Goal: Navigation & Orientation: Find specific page/section

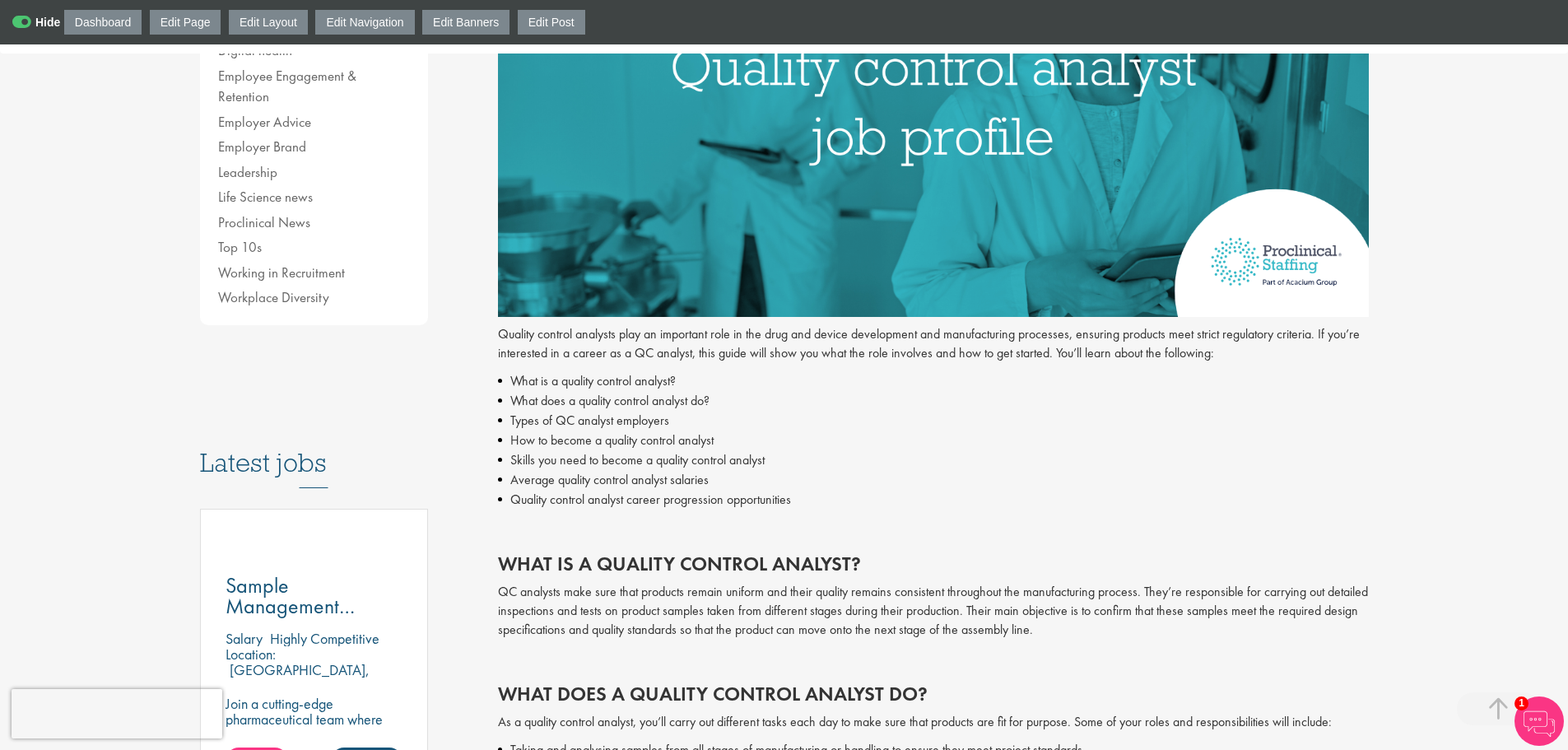
scroll to position [330, 0]
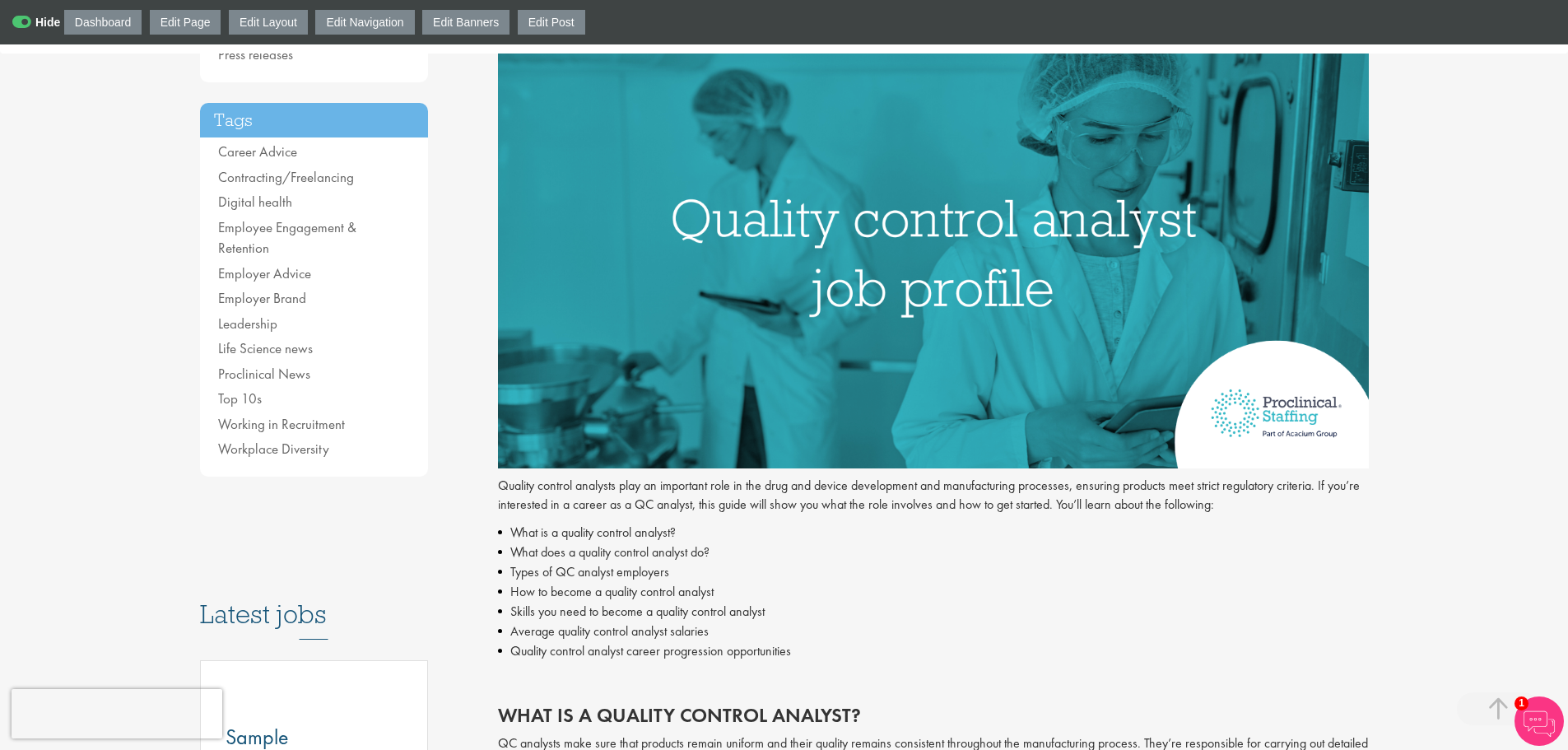
click at [203, 24] on link "Edit Page" at bounding box center [185, 22] width 71 height 25
click at [183, 16] on link "Edit Page" at bounding box center [185, 22] width 71 height 25
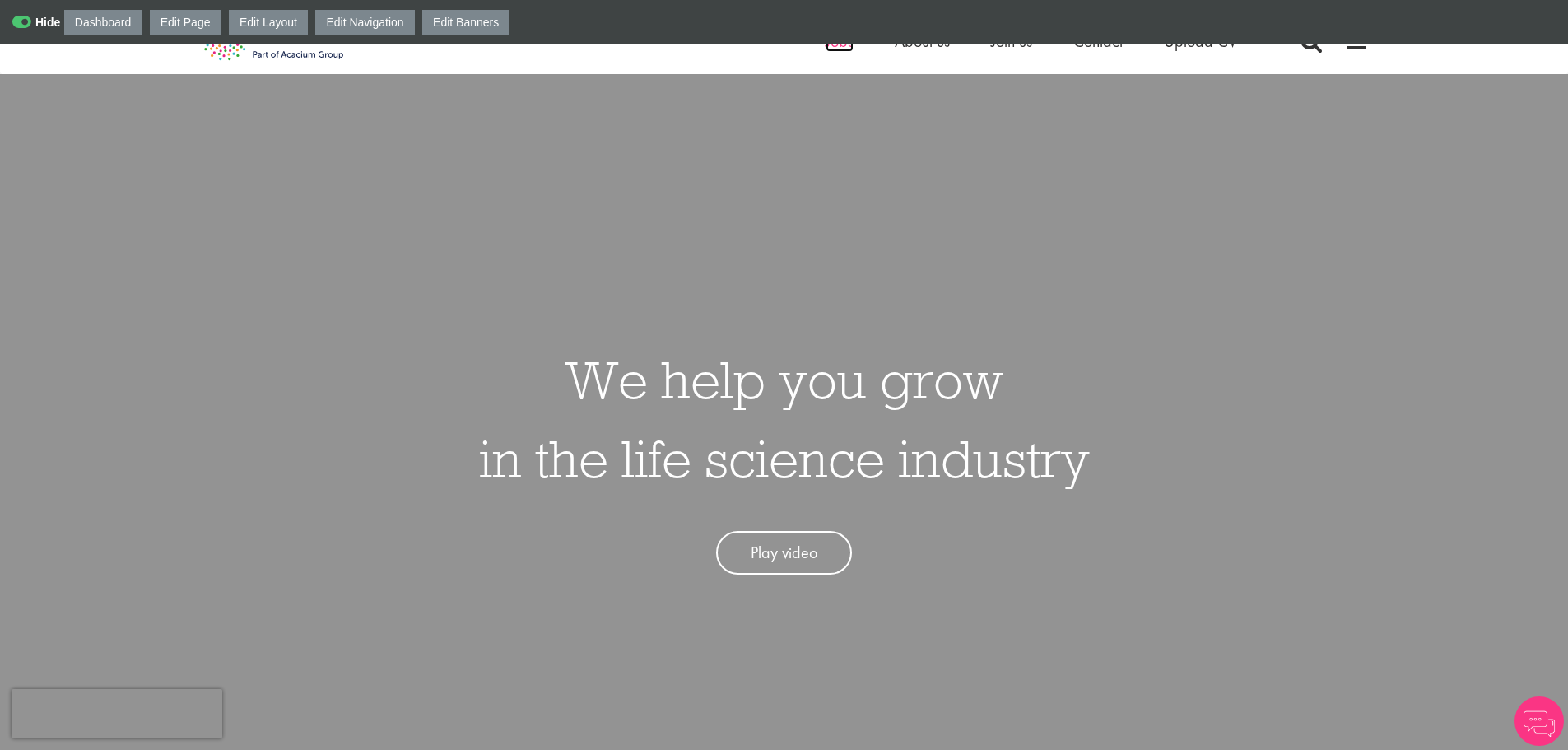
click at [842, 47] on span "Jobs" at bounding box center [840, 41] width 28 height 21
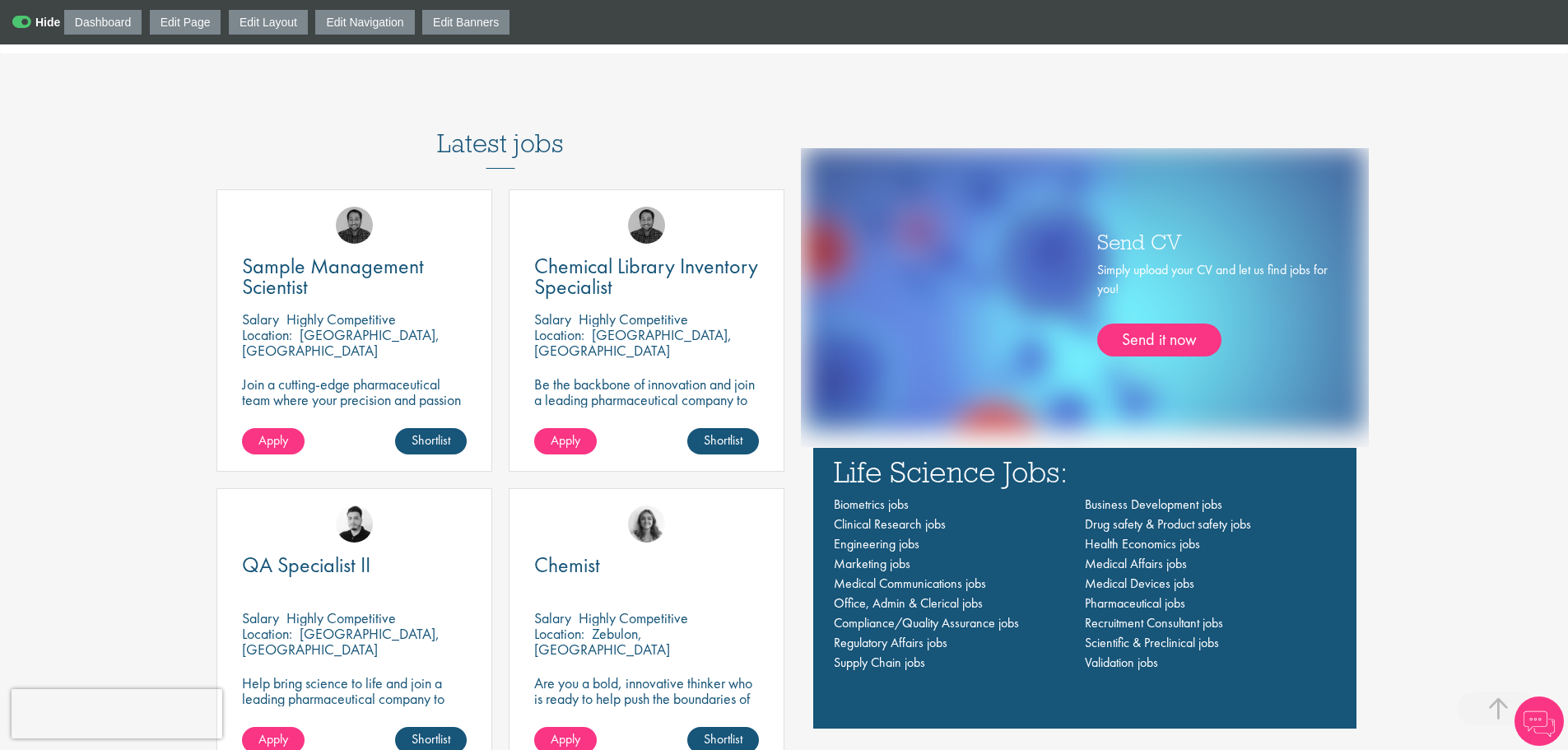
scroll to position [1153, 0]
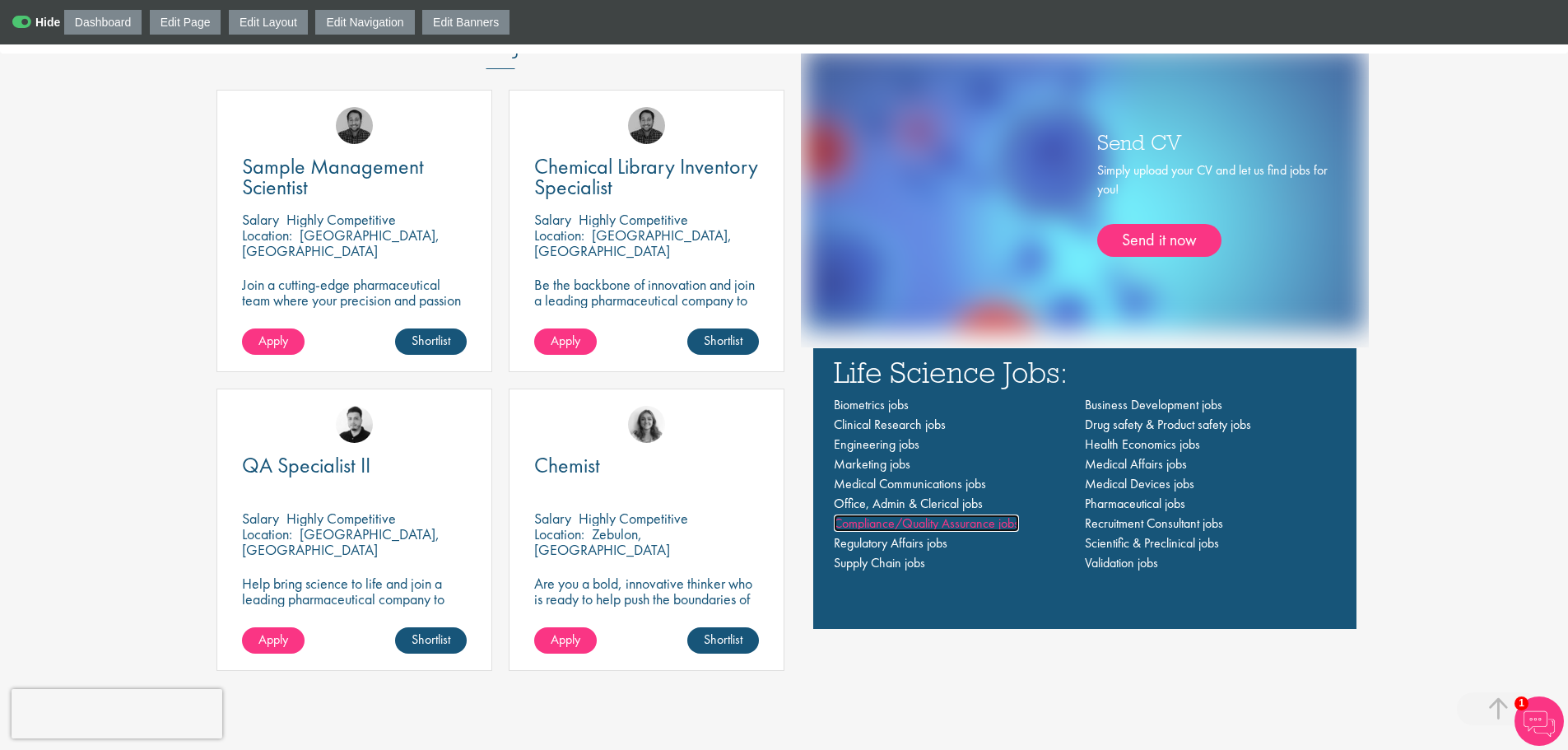
click at [900, 519] on span "Compliance/Quality Assurance jobs" at bounding box center [926, 523] width 185 height 17
